Goal: Task Accomplishment & Management: Complete application form

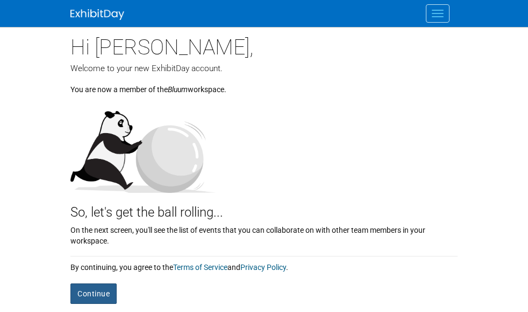
click at [70, 283] on button "Continue" at bounding box center [93, 293] width 46 height 20
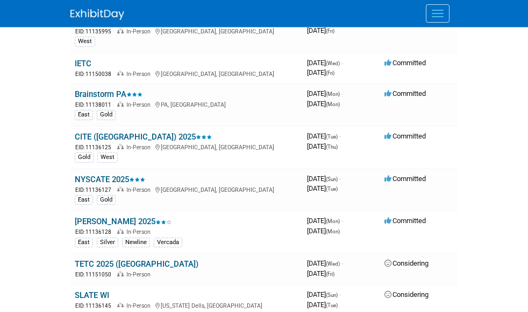
scroll to position [951, 0]
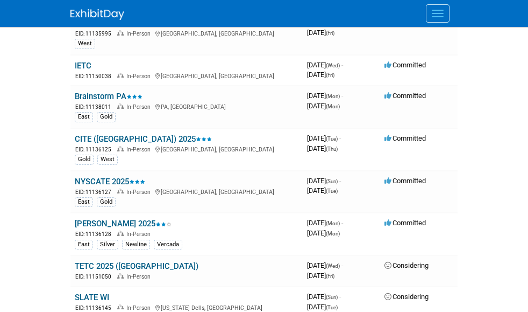
click at [361, 88] on td "3972326400 November 17, 2025 (Mon) - November 17, 2025 (Mon)" at bounding box center [341, 107] width 77 height 43
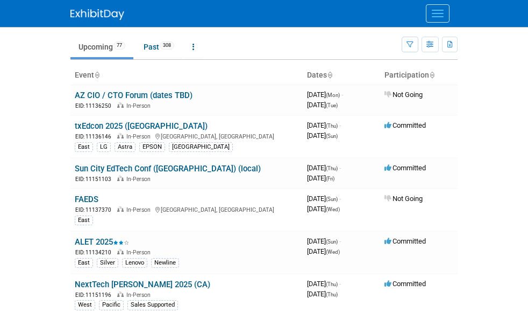
scroll to position [23, 0]
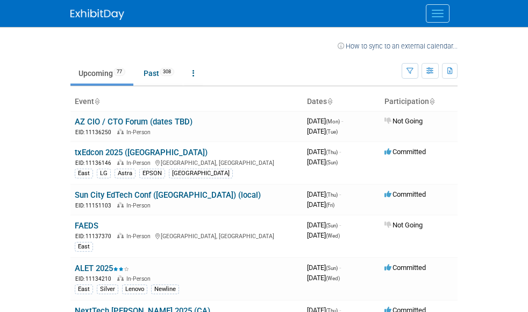
click at [70, 11] on img at bounding box center [97, 14] width 54 height 11
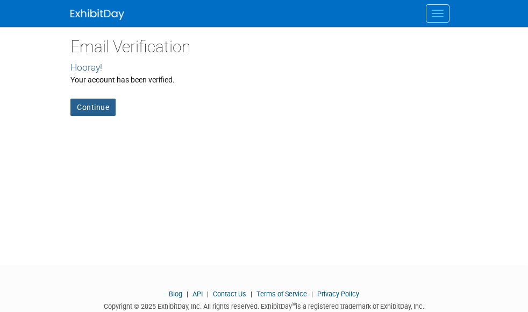
click at [70, 103] on link "Continue" at bounding box center [92, 106] width 45 height 17
